Goal: Task Accomplishment & Management: Use online tool/utility

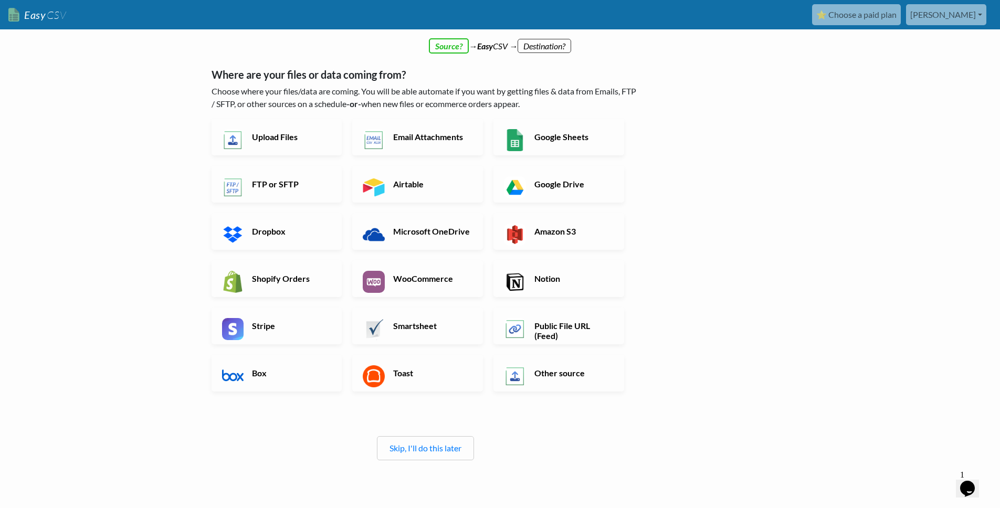
click at [464, 446] on div "Skip, I'll do this later" at bounding box center [425, 448] width 97 height 24
click at [407, 450] on link "Skip, I'll do this later" at bounding box center [426, 448] width 72 height 10
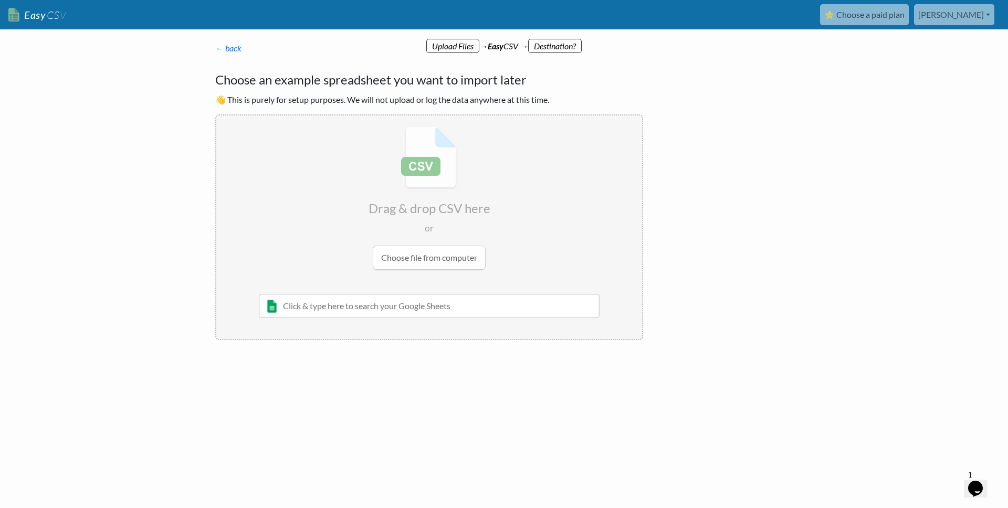
click at [427, 250] on input "file" at bounding box center [429, 198] width 426 height 165
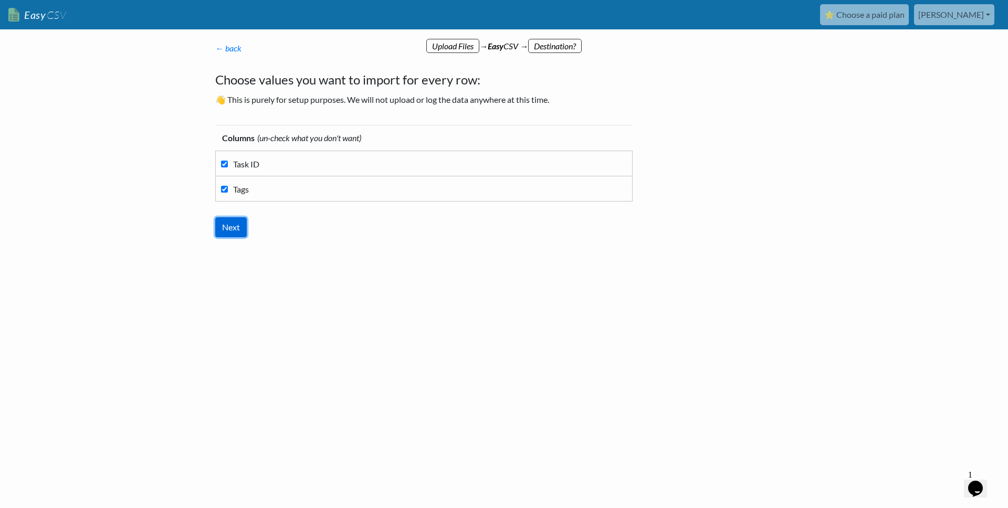
click at [236, 228] on input "Next" at bounding box center [231, 227] width 32 height 20
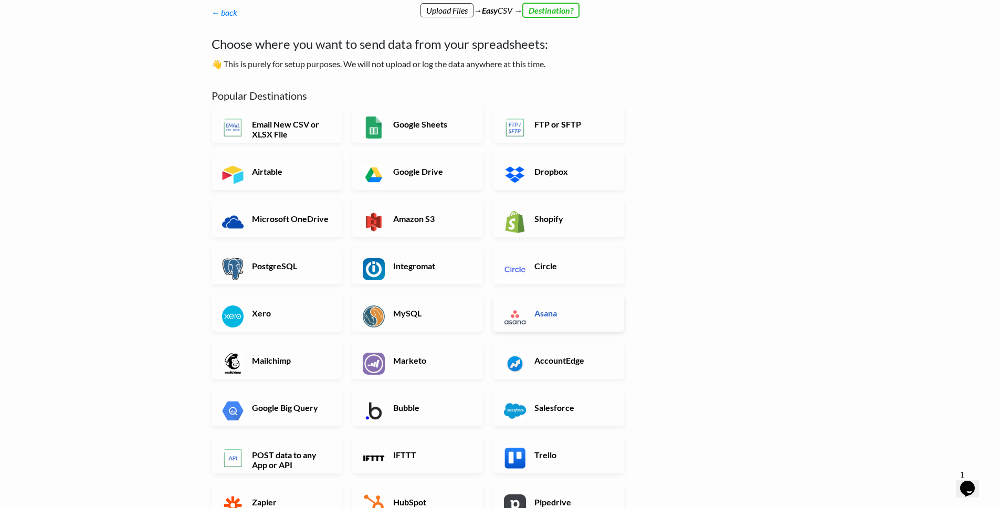
scroll to position [74, 0]
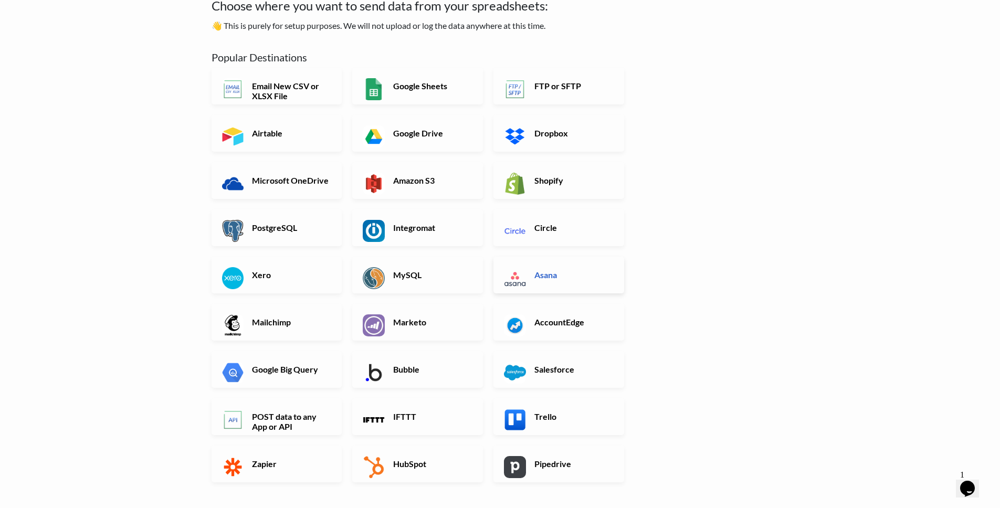
click at [556, 278] on h6 "Asana" at bounding box center [573, 275] width 82 height 10
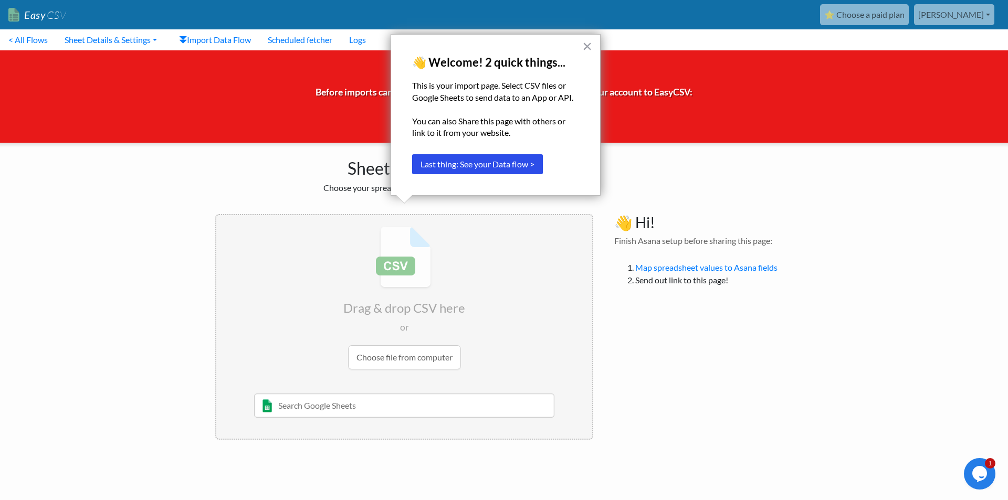
click at [596, 48] on div "× 👋 Welcome! 2 quick things... This is your import page. Select CSV files or Go…" at bounding box center [496, 115] width 210 height 162
click at [591, 47] on button "×" at bounding box center [587, 46] width 10 height 17
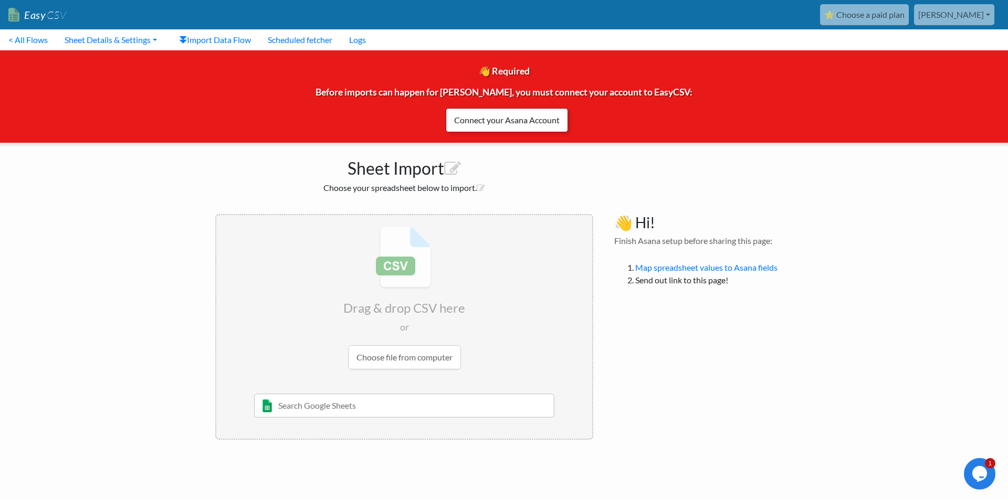
click at [556, 118] on link "Connect your Asana Account" at bounding box center [507, 120] width 122 height 24
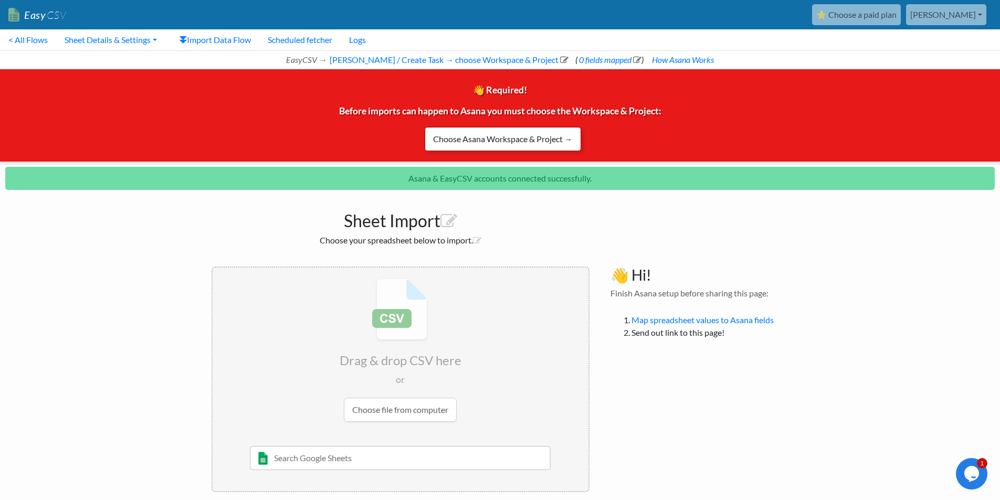
click at [524, 141] on link "Choose Asana Workspace & Project →" at bounding box center [503, 139] width 156 height 24
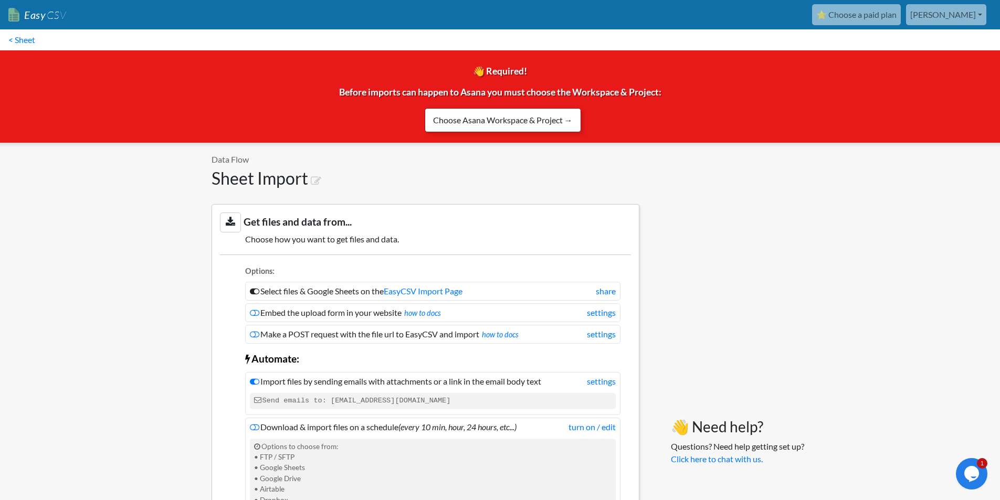
click at [476, 122] on link "Choose Asana Workspace & Project →" at bounding box center [503, 120] width 156 height 24
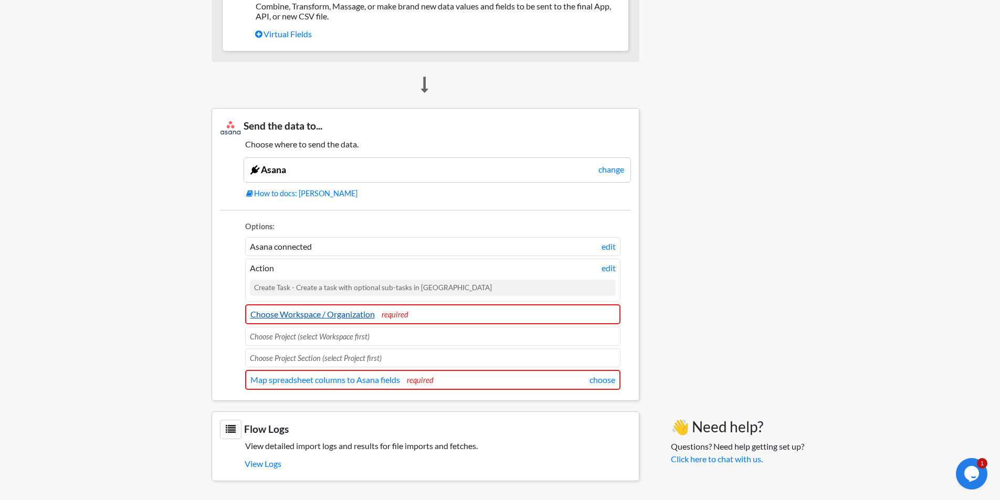
click at [321, 316] on link "Choose Workspace / Organization" at bounding box center [312, 314] width 124 height 10
click at [326, 338] on span "Choose Project (select Workspace first)" at bounding box center [310, 336] width 120 height 9
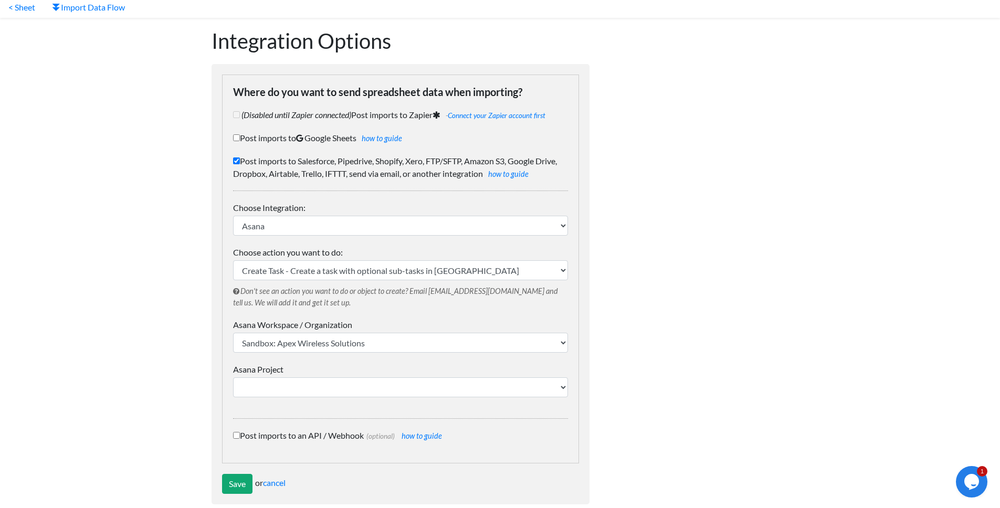
scroll to position [48, 0]
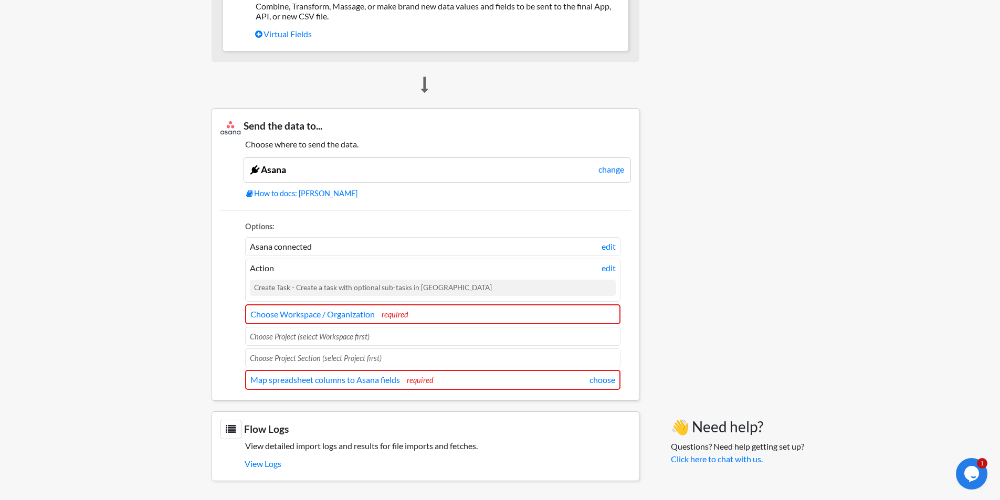
click at [321, 341] on li "Choose Project (select Workspace first)" at bounding box center [432, 336] width 375 height 19
click at [322, 338] on span "Choose Project (select Workspace first)" at bounding box center [310, 336] width 120 height 9
click at [361, 316] on link "Choose Workspace / Organization" at bounding box center [312, 314] width 124 height 10
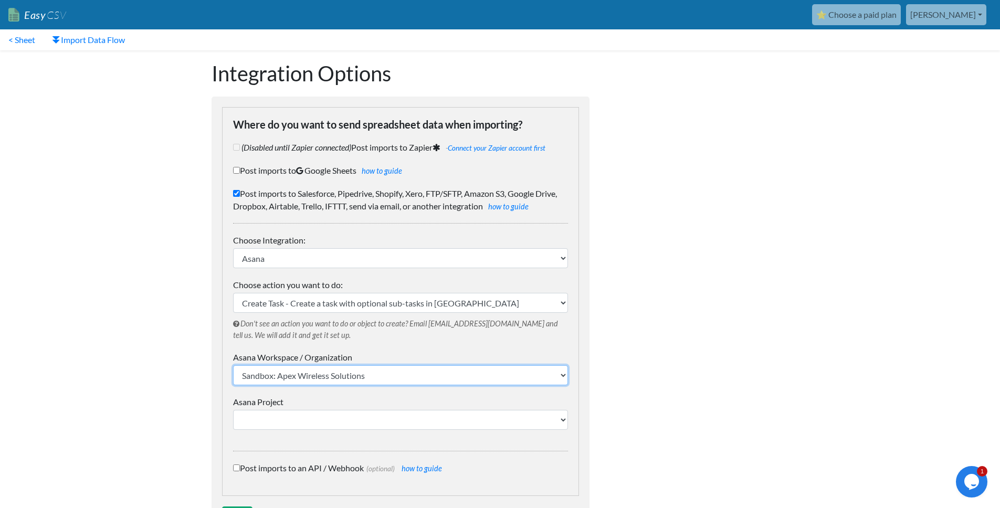
click at [327, 379] on select "Sandbox: Apex Wireless Solutions Apex Wireless Solutions" at bounding box center [400, 375] width 335 height 20
select select "1179351479911122"
click at [233, 365] on select "Sandbox: Apex Wireless Solutions Apex Wireless Solutions" at bounding box center [400, 375] width 335 height 20
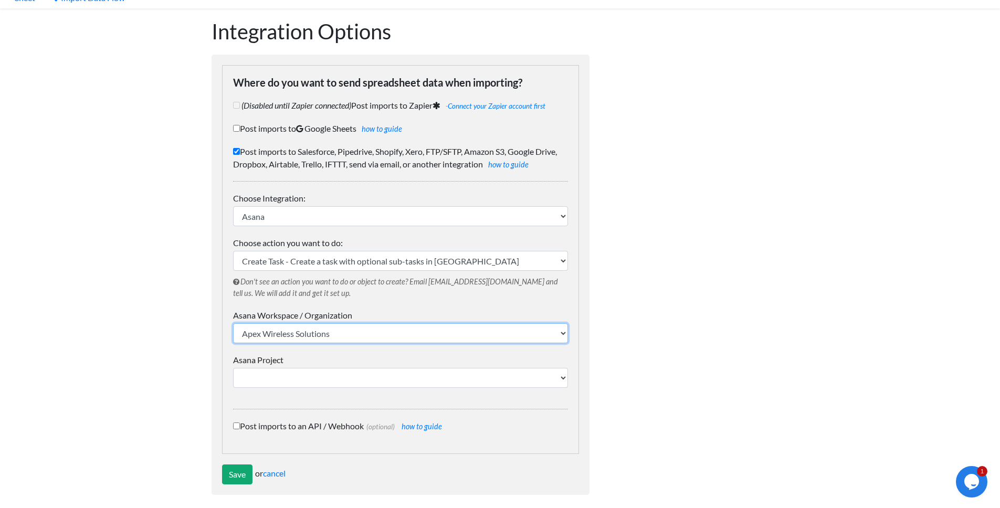
scroll to position [48, 0]
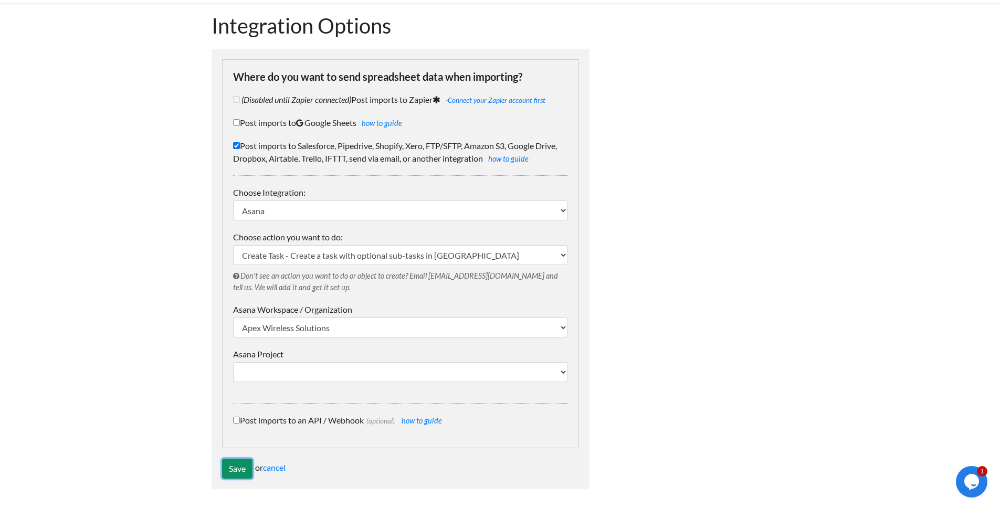
click at [235, 465] on input "Save" at bounding box center [237, 469] width 30 height 20
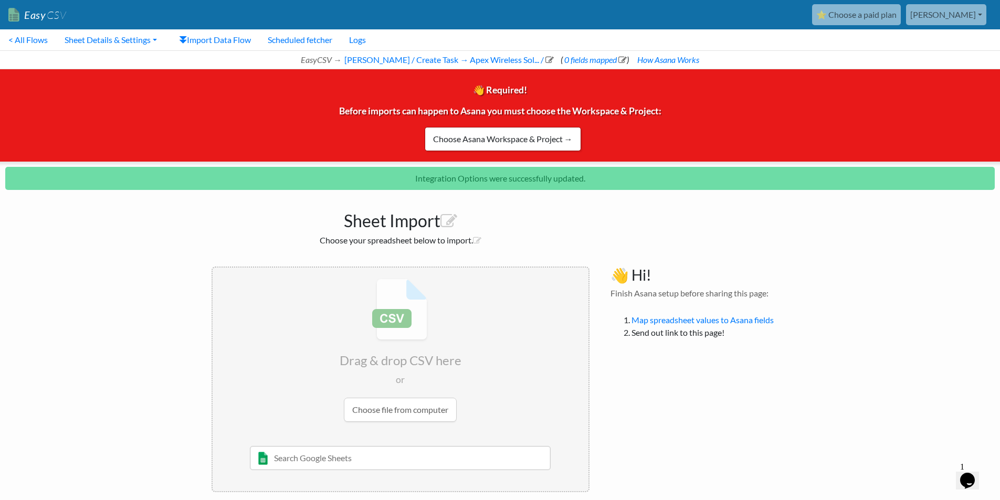
scroll to position [11, 0]
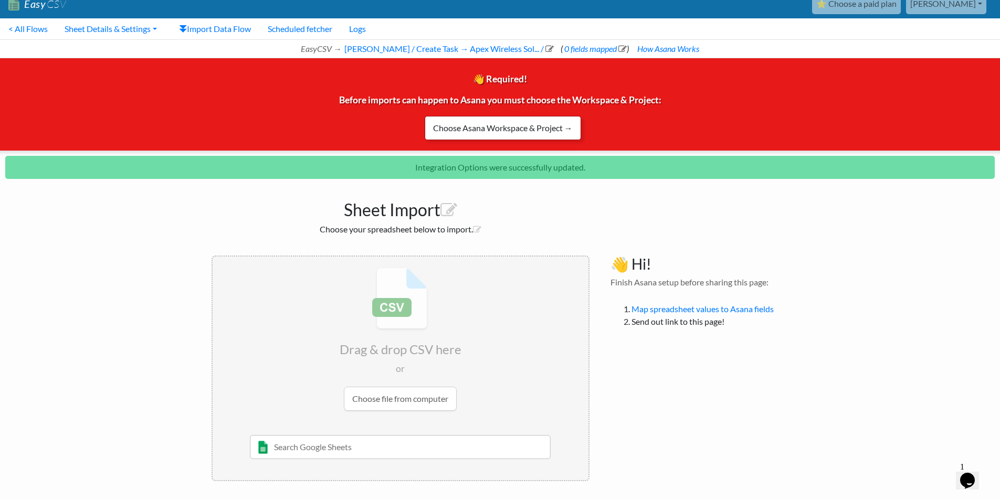
click at [508, 132] on link "Choose Asana Workspace & Project →" at bounding box center [503, 128] width 156 height 24
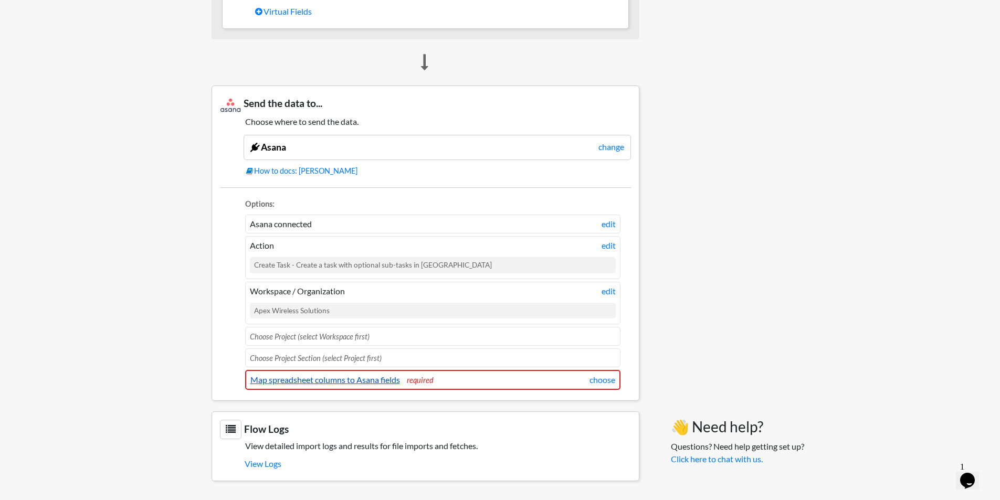
click at [339, 384] on link "Map spreadsheet columns to Asana fields" at bounding box center [325, 380] width 150 height 10
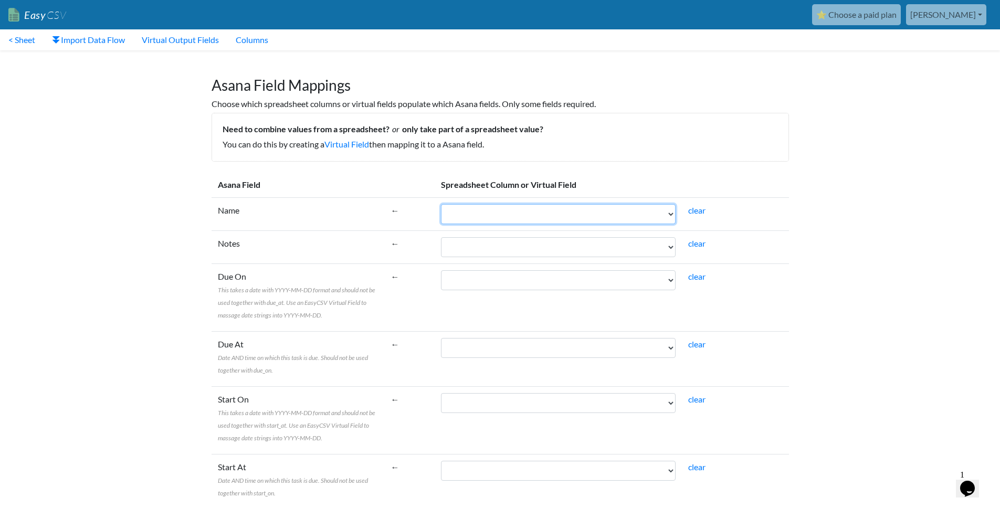
click at [646, 212] on select "Task ID Tags" at bounding box center [558, 214] width 235 height 20
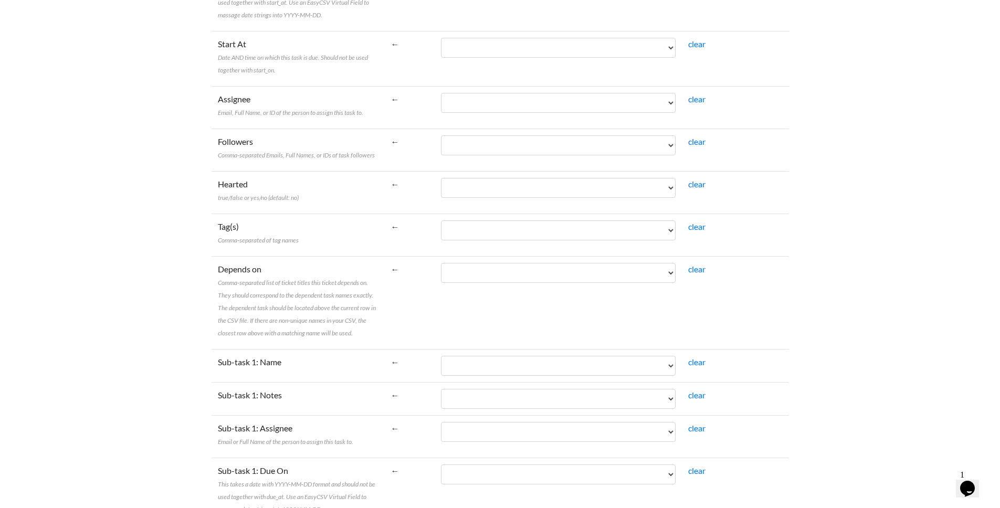
scroll to position [426, 0]
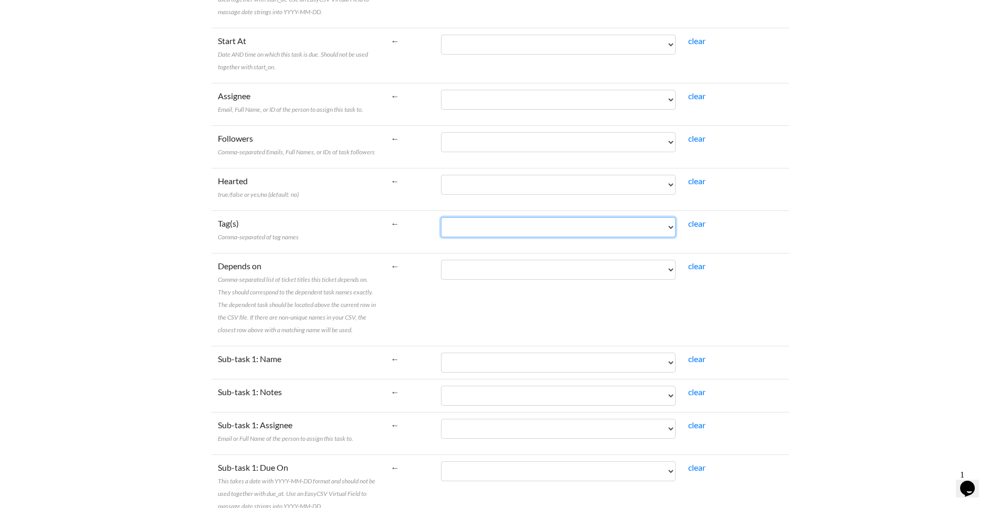
click at [600, 225] on select "Task ID Tags" at bounding box center [558, 227] width 235 height 20
select select "cr_753173"
click at [441, 217] on select "Task ID Tags" at bounding box center [558, 227] width 235 height 20
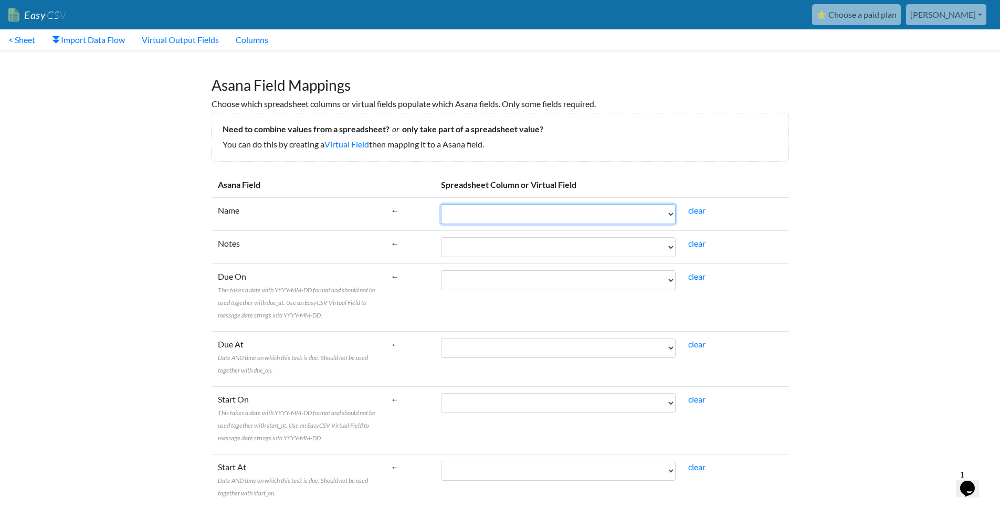
click at [482, 211] on select "Task ID Tags" at bounding box center [558, 214] width 235 height 20
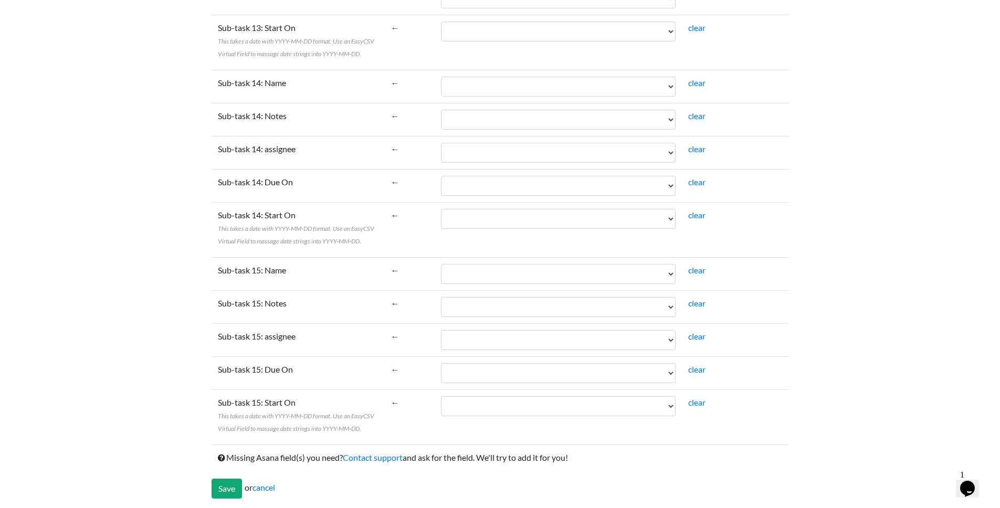
scroll to position [3185, 0]
click at [227, 486] on input "Save" at bounding box center [227, 488] width 30 height 20
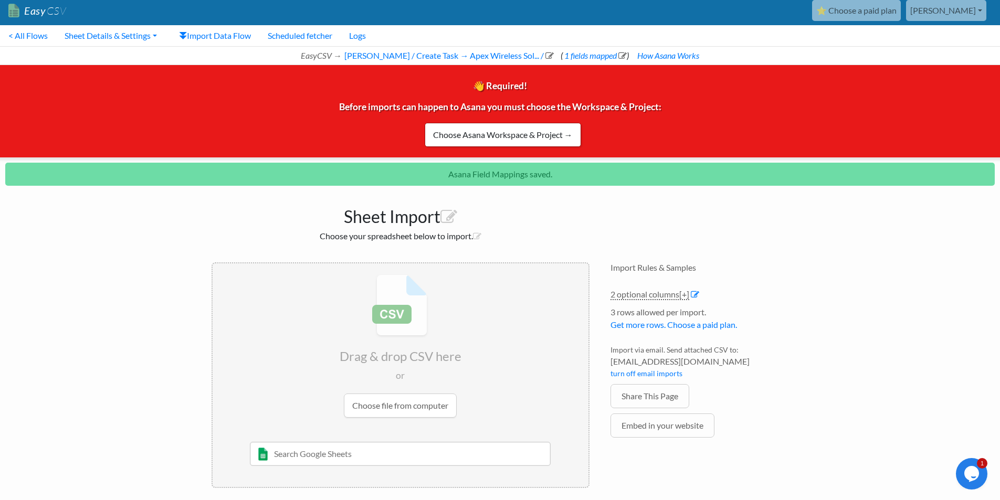
scroll to position [11, 0]
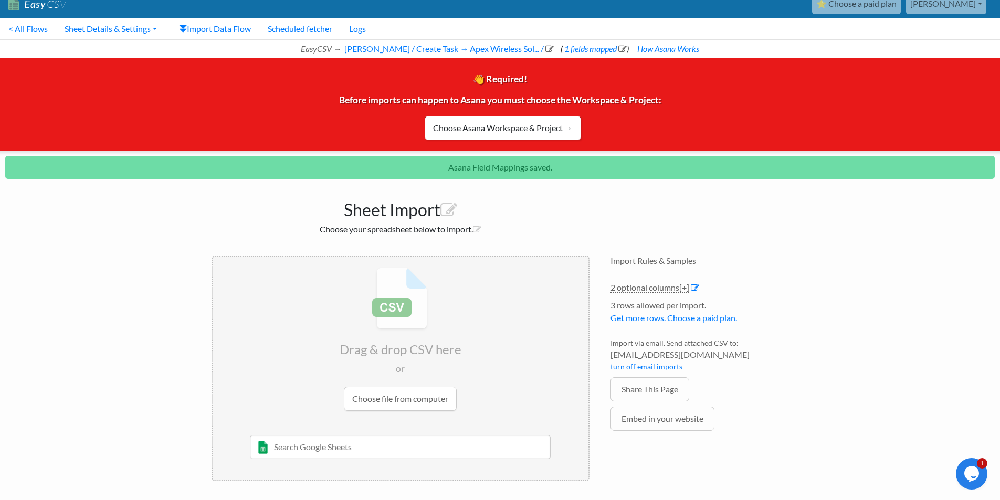
click at [379, 405] on input "file" at bounding box center [401, 339] width 376 height 165
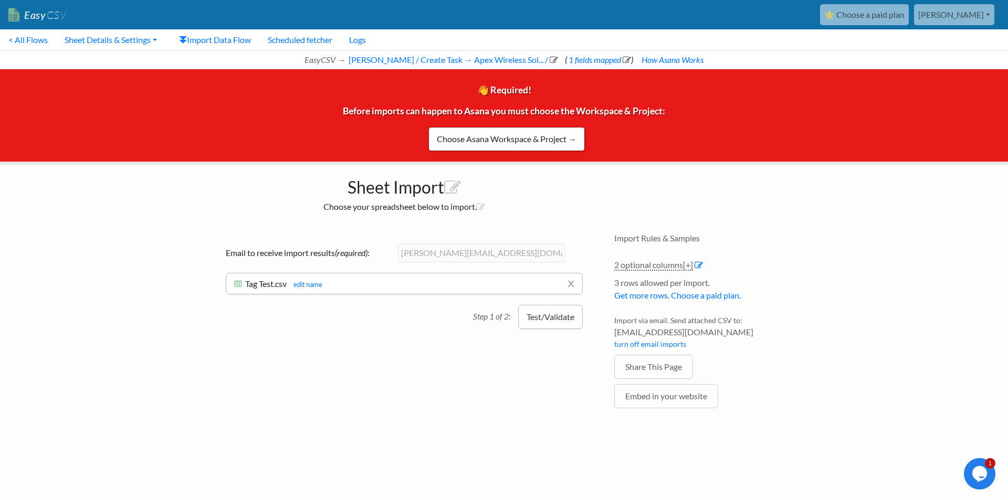
click at [542, 318] on button "Test/Validate" at bounding box center [550, 317] width 65 height 24
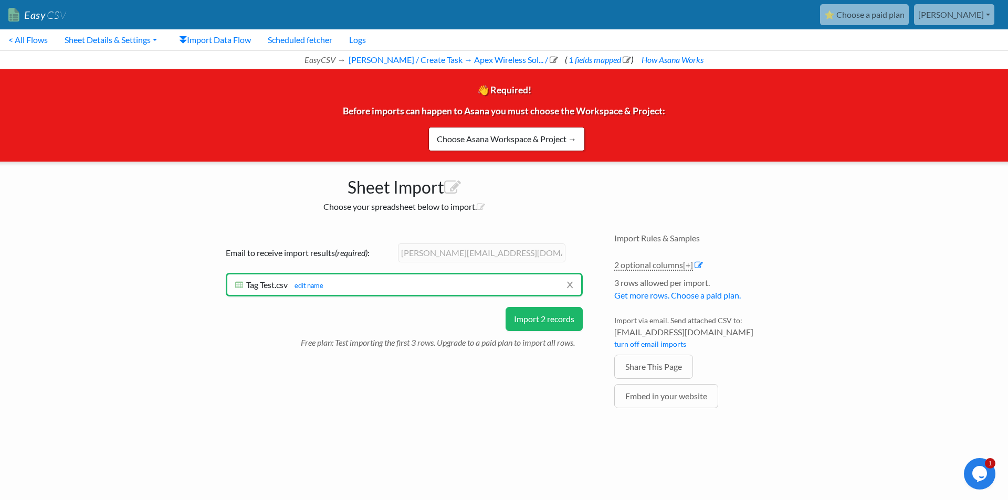
click at [542, 322] on button "Import 2 records" at bounding box center [544, 319] width 77 height 24
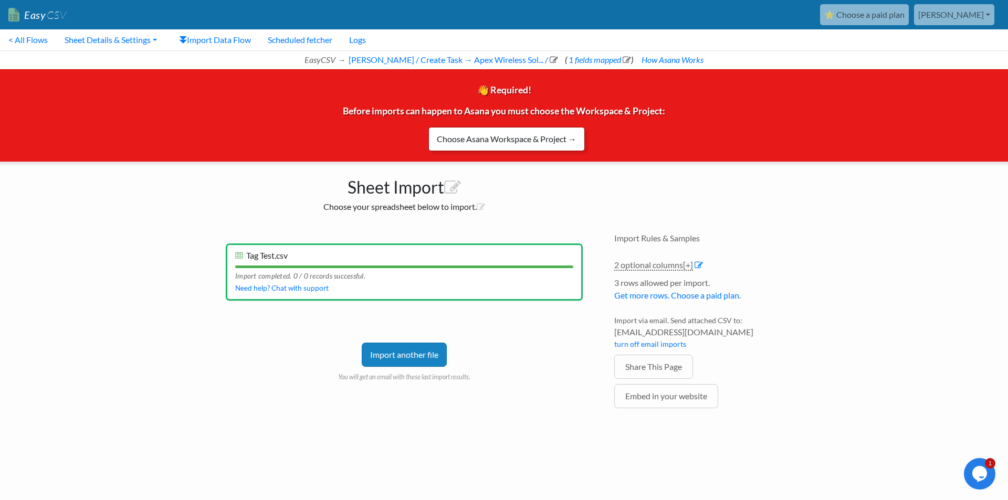
click at [507, 135] on link "Choose Asana Workspace & Project →" at bounding box center [506, 139] width 156 height 24
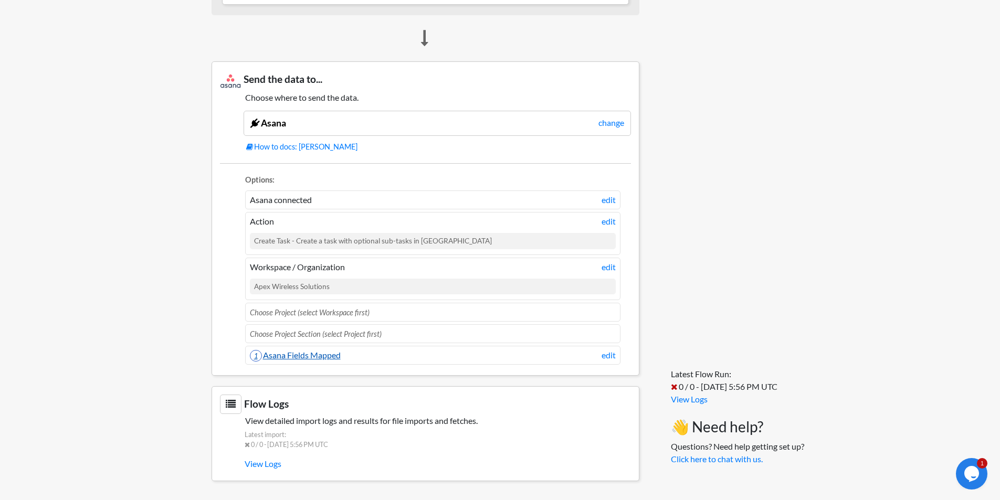
click at [300, 355] on link "1 Asana Fields Mapped" at bounding box center [295, 355] width 91 height 10
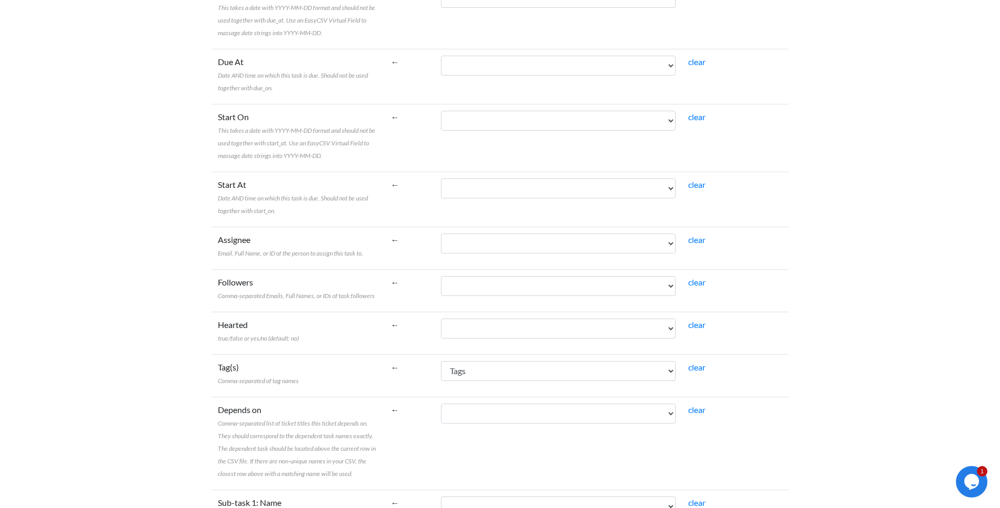
scroll to position [312, 0]
